Goal: Information Seeking & Learning: Learn about a topic

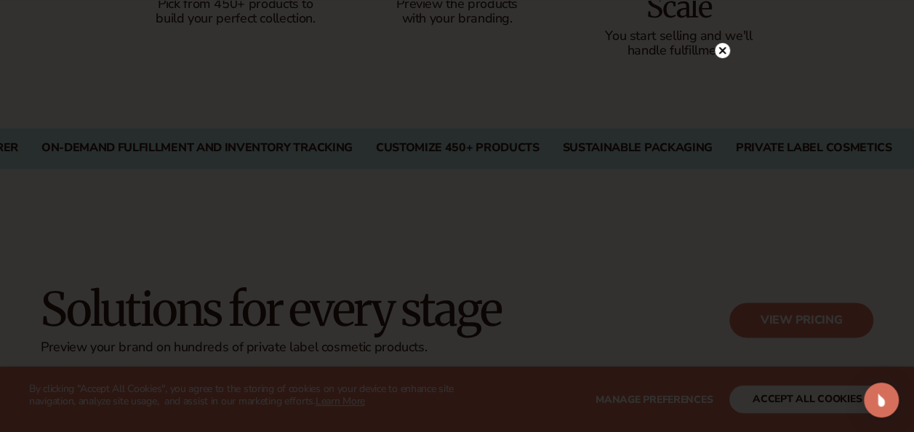
click at [721, 49] on icon at bounding box center [721, 50] width 7 height 7
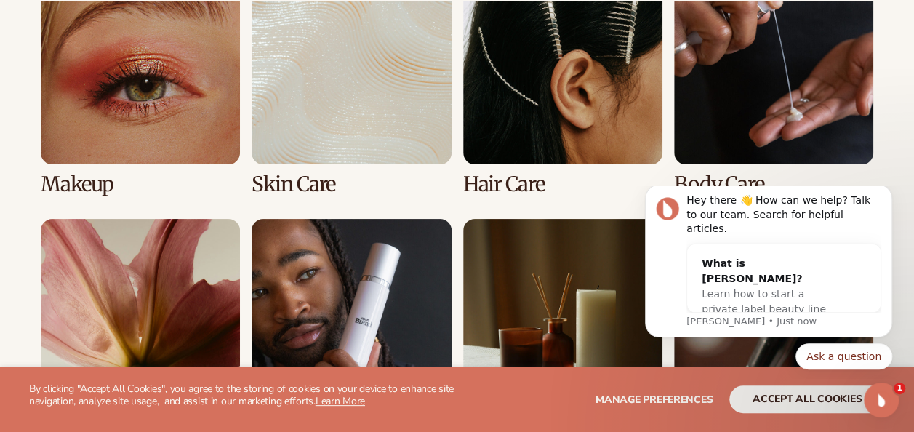
scroll to position [2800, 0]
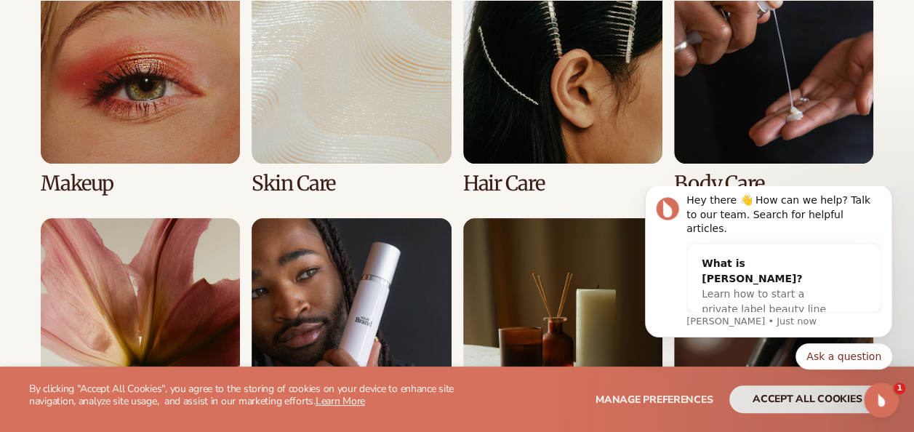
click at [372, 145] on link "2 / 8" at bounding box center [351, 79] width 199 height 231
click at [291, 117] on link "2 / 8" at bounding box center [351, 79] width 199 height 231
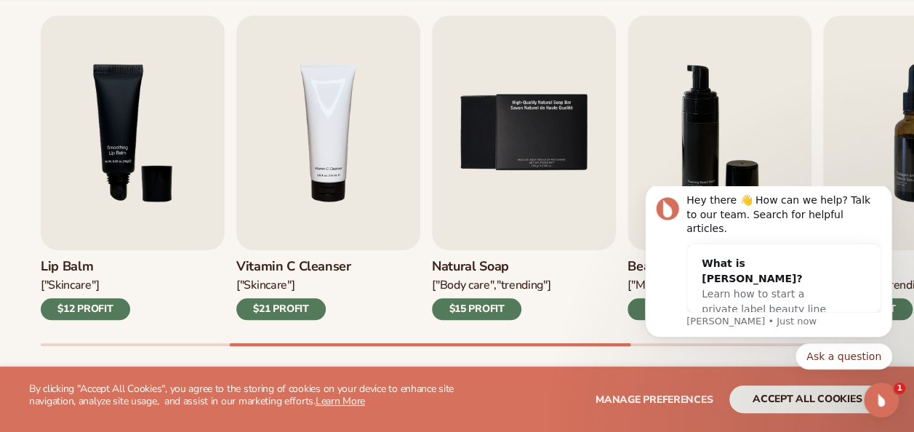
scroll to position [497, 0]
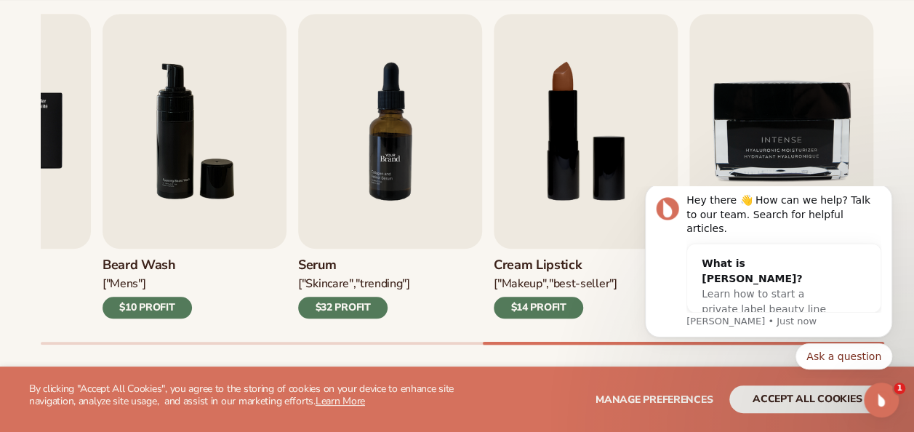
click at [259, 18] on img "6 / 9" at bounding box center [195, 131] width 184 height 235
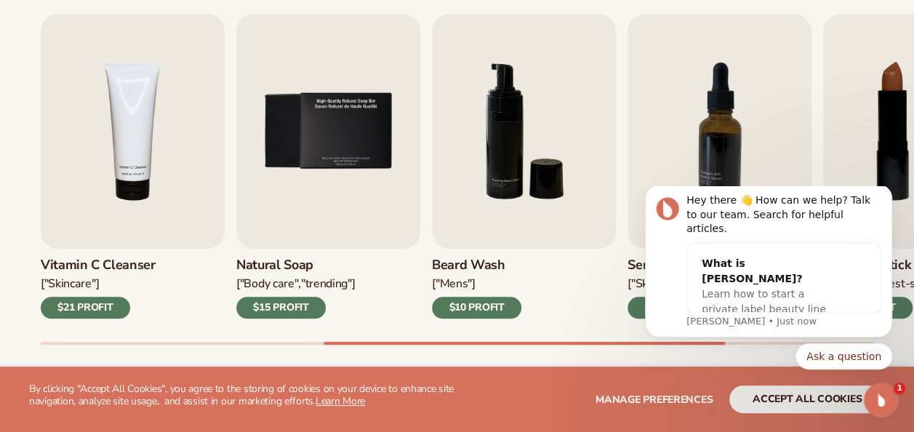
scroll to position [0, 0]
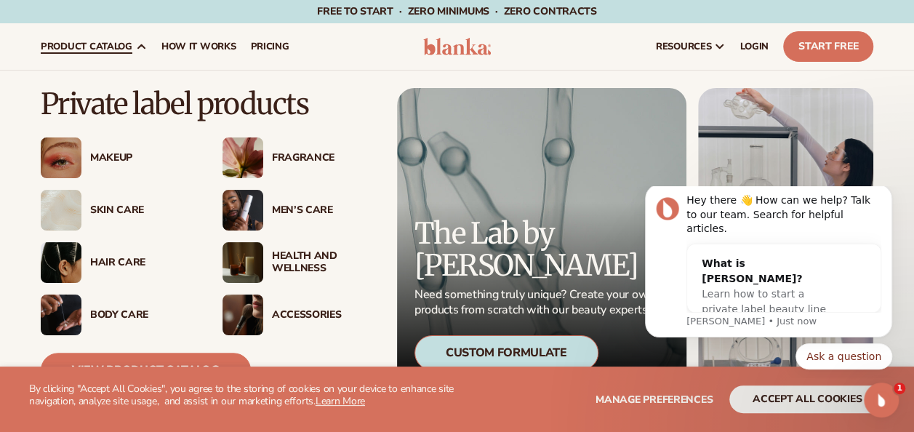
click at [110, 311] on div "Body Care" at bounding box center [141, 315] width 103 height 12
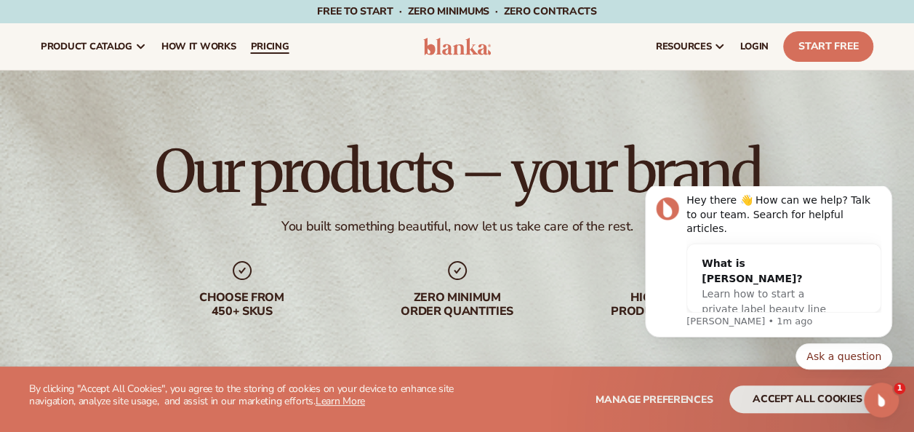
click at [278, 44] on span "pricing" at bounding box center [269, 47] width 39 height 12
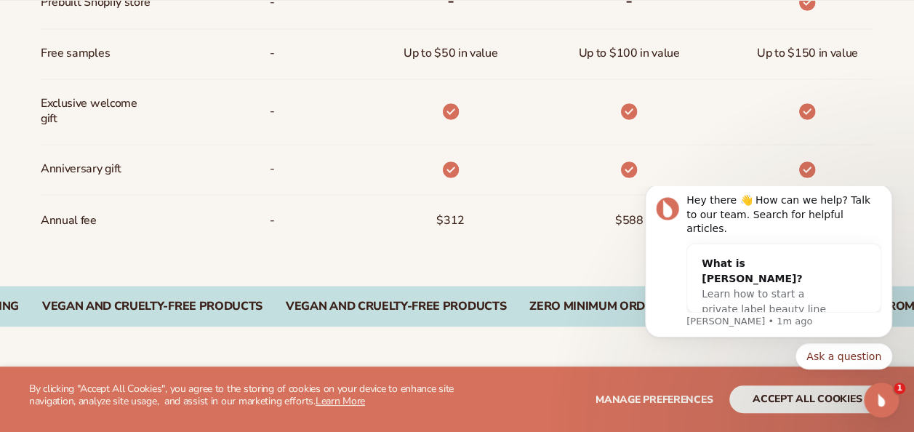
scroll to position [1178, 0]
